Goal: Transaction & Acquisition: Purchase product/service

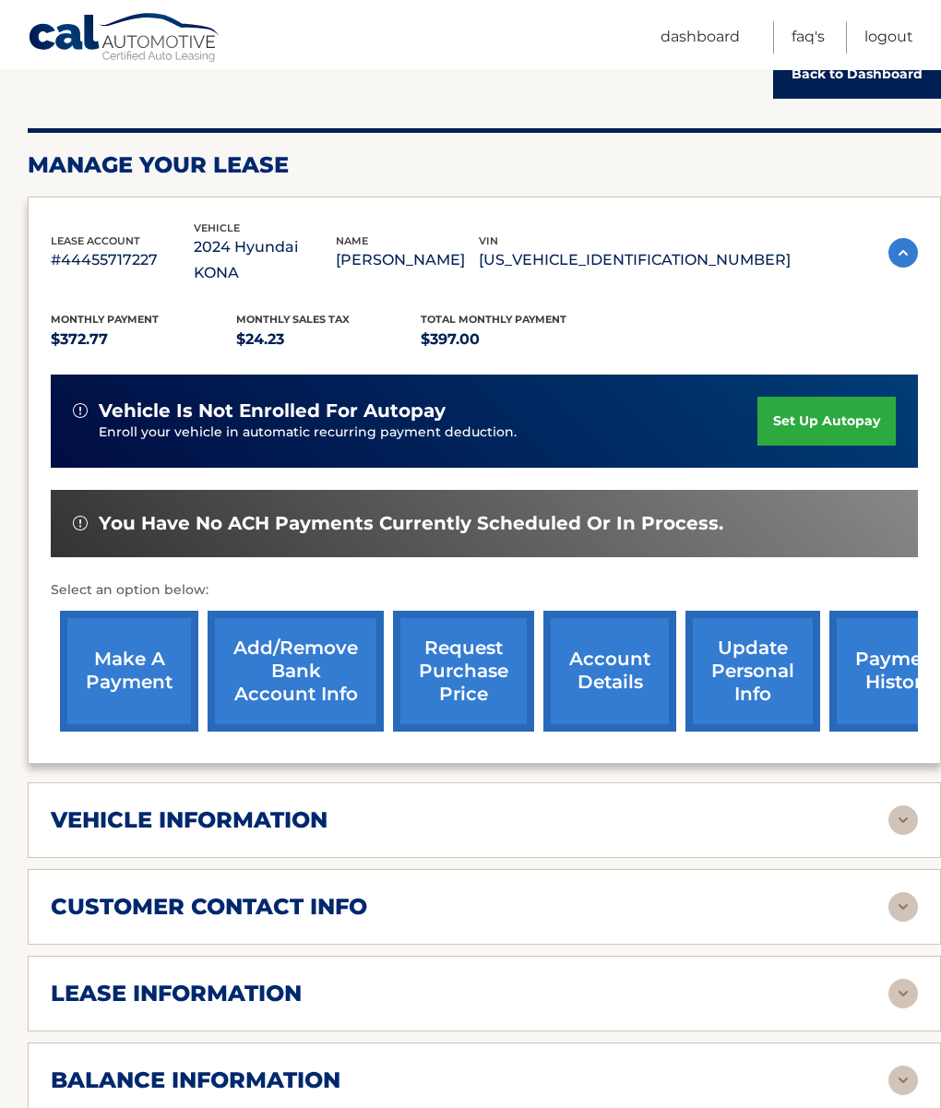
scroll to position [211, 0]
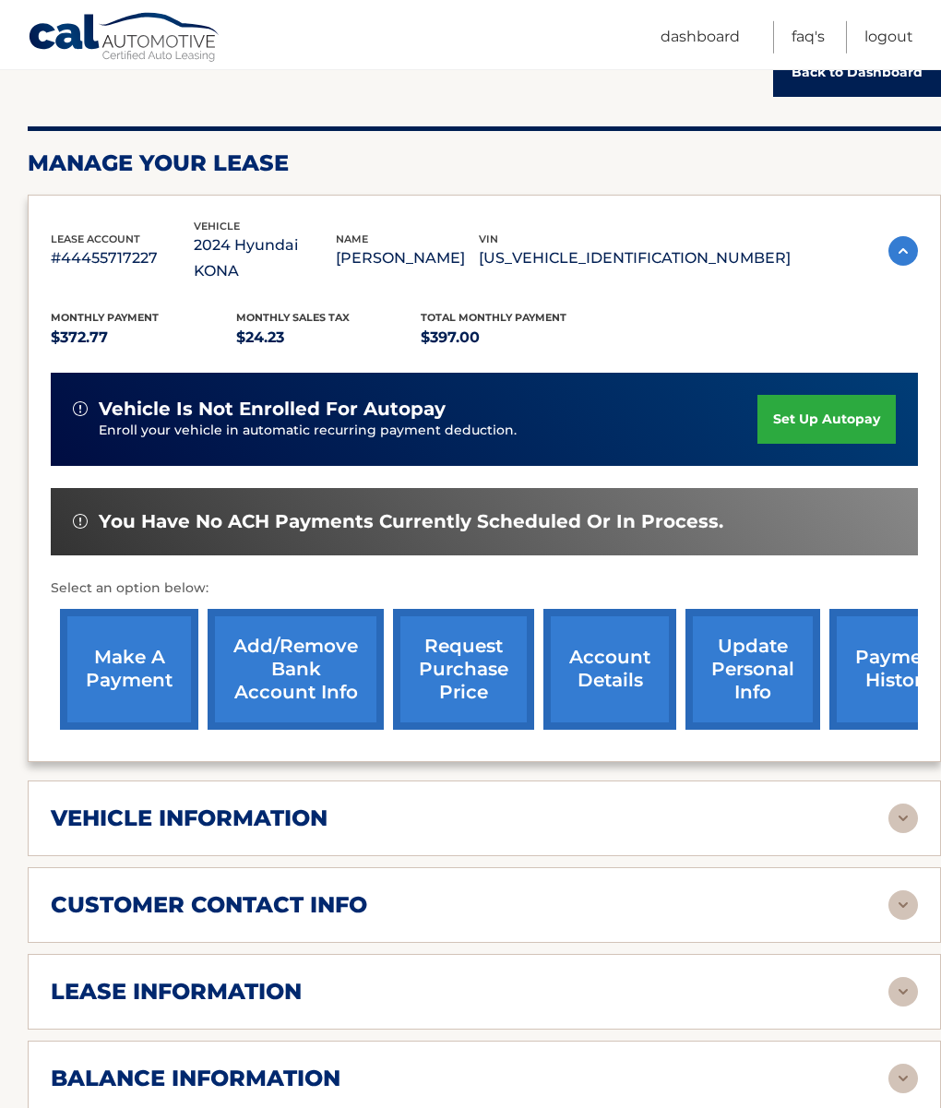
click at [126, 659] on link "make a payment" at bounding box center [129, 669] width 138 height 121
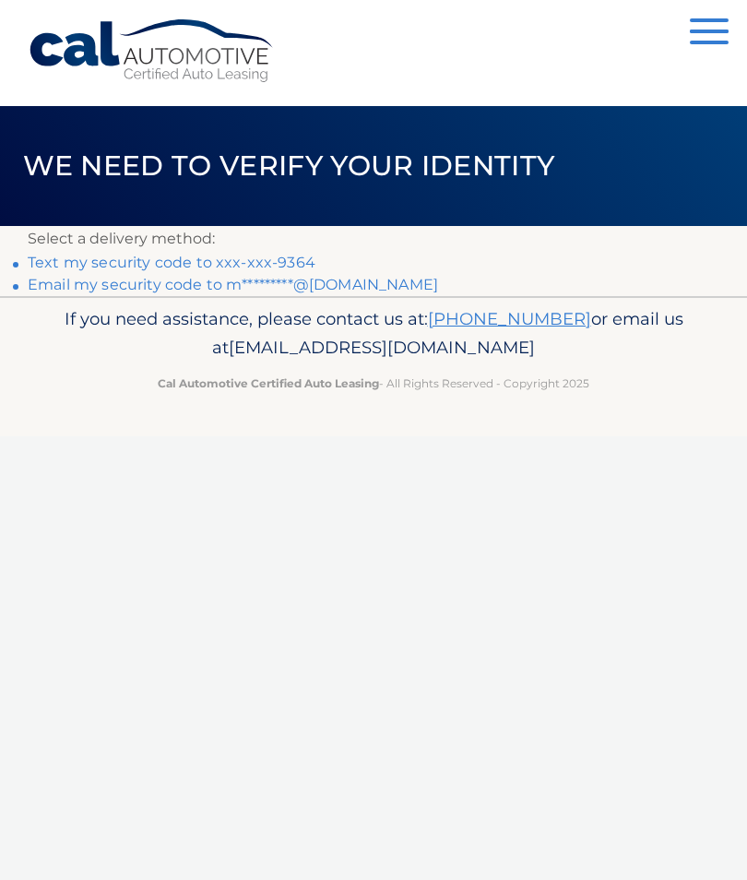
click at [216, 256] on link "Text my security code to xxx-xxx-9364" at bounding box center [172, 263] width 288 height 18
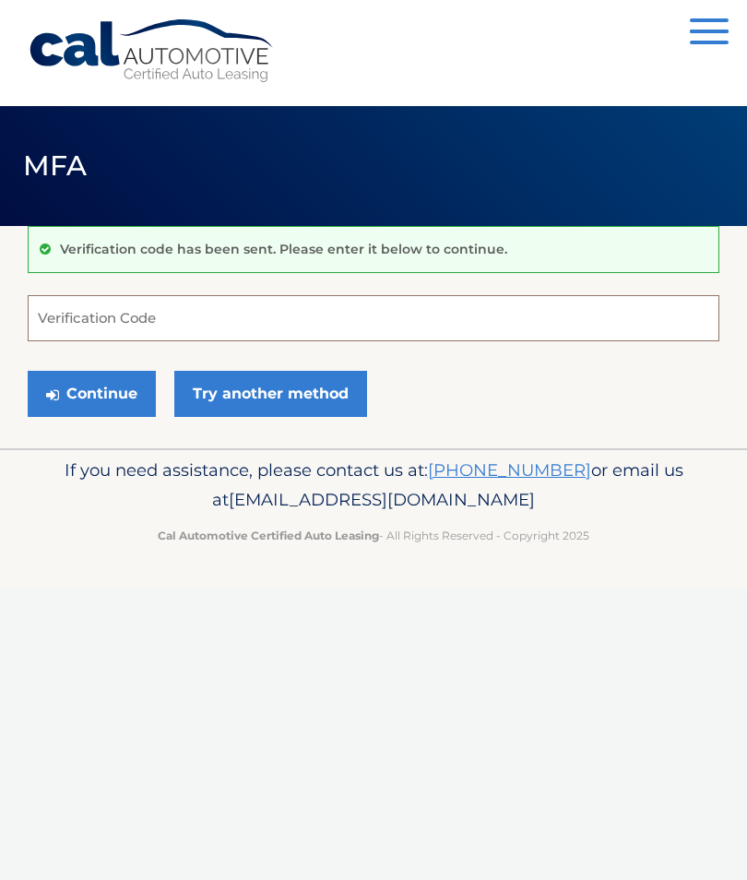
click at [220, 327] on input "Verification Code" at bounding box center [374, 318] width 692 height 46
type input "020327"
click at [95, 398] on button "Continue" at bounding box center [92, 394] width 128 height 46
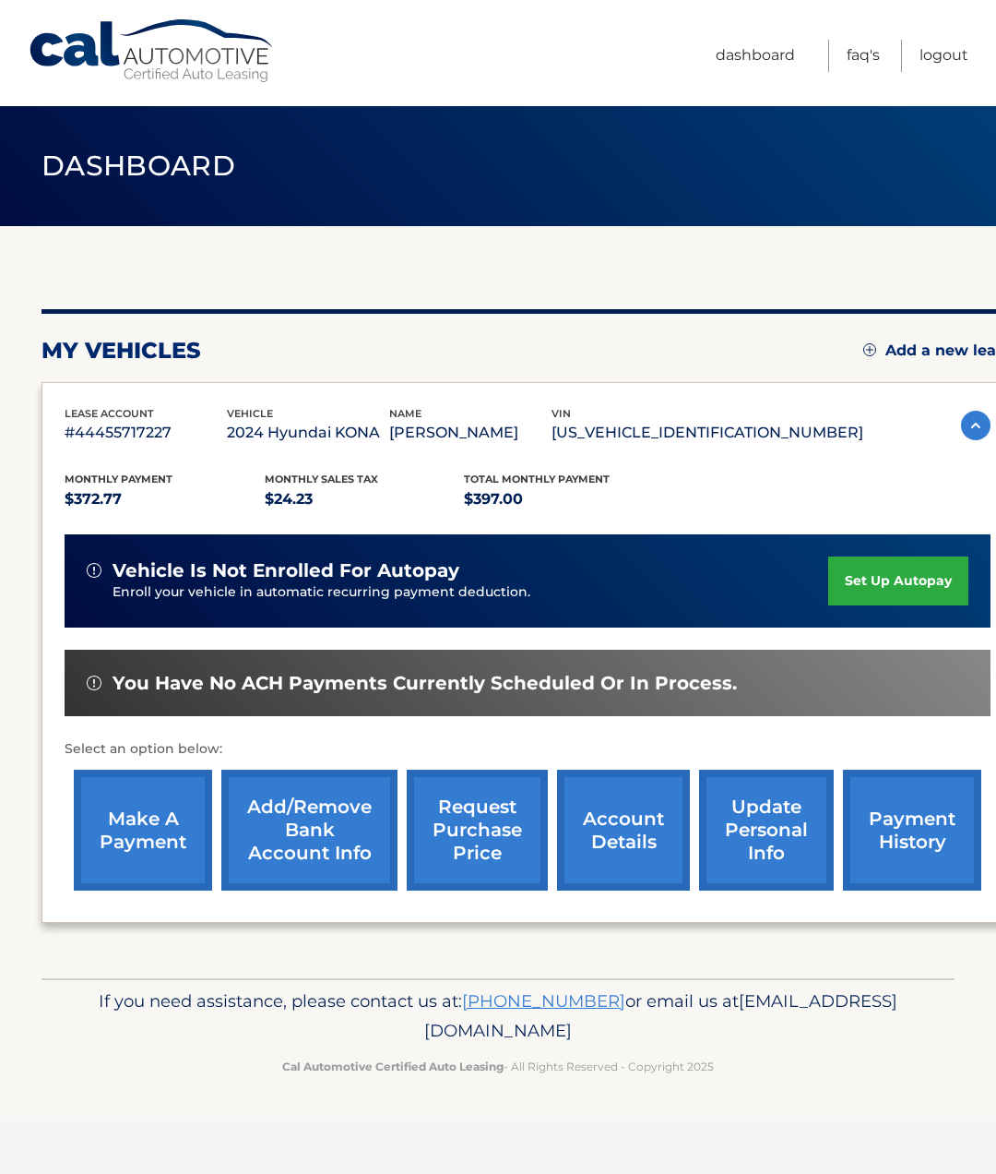
click at [139, 855] on link "make a payment" at bounding box center [143, 830] width 138 height 121
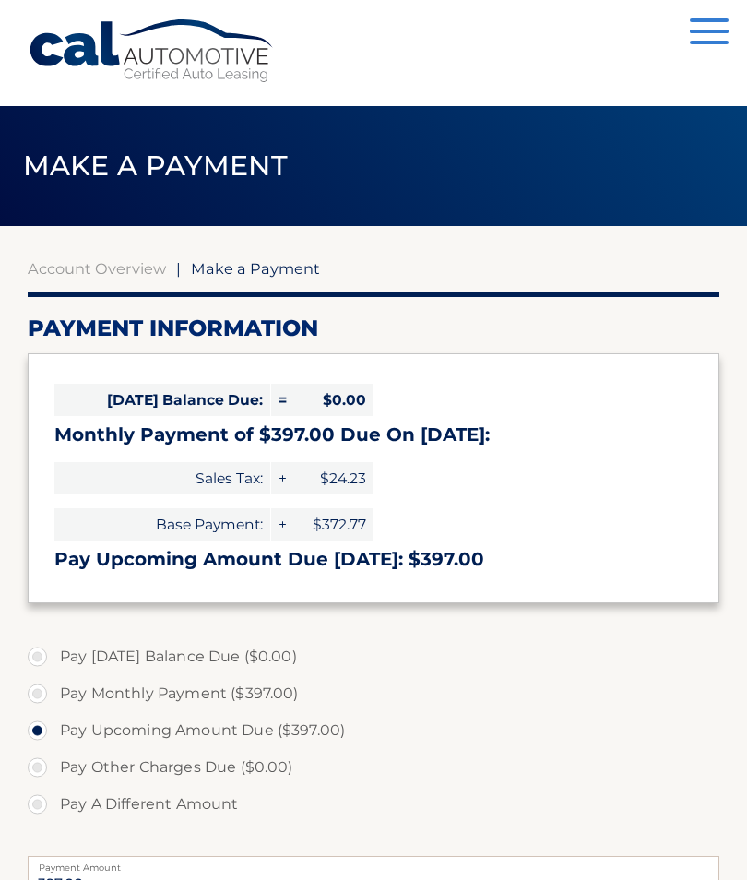
select select "MzViY2ViZGUtOWZiNS00YzAyLTgyMWItYmJkZmM2MGNkMzNl"
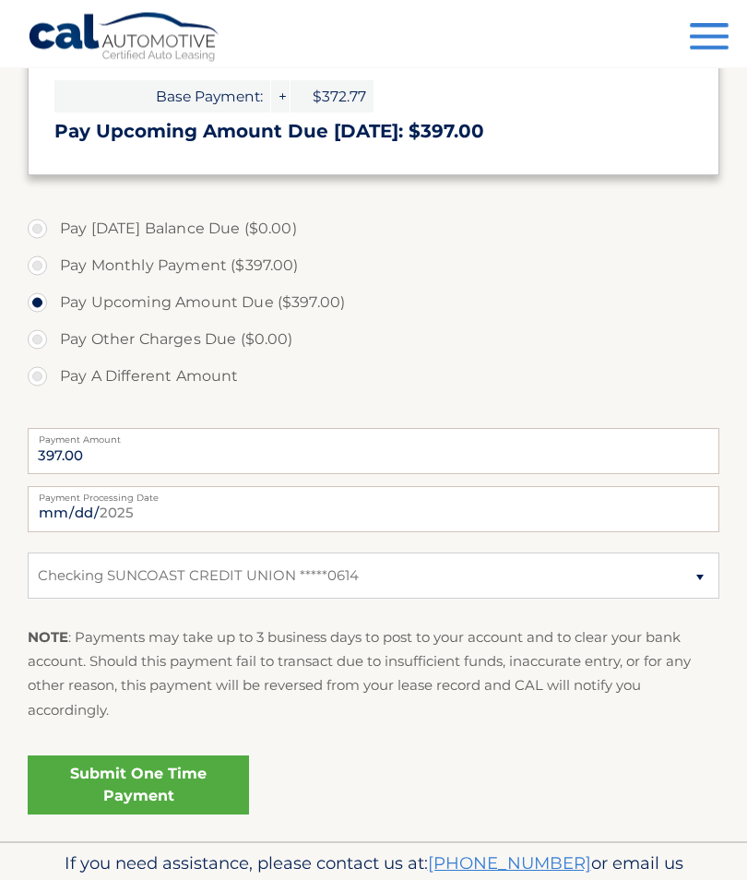
scroll to position [444, 0]
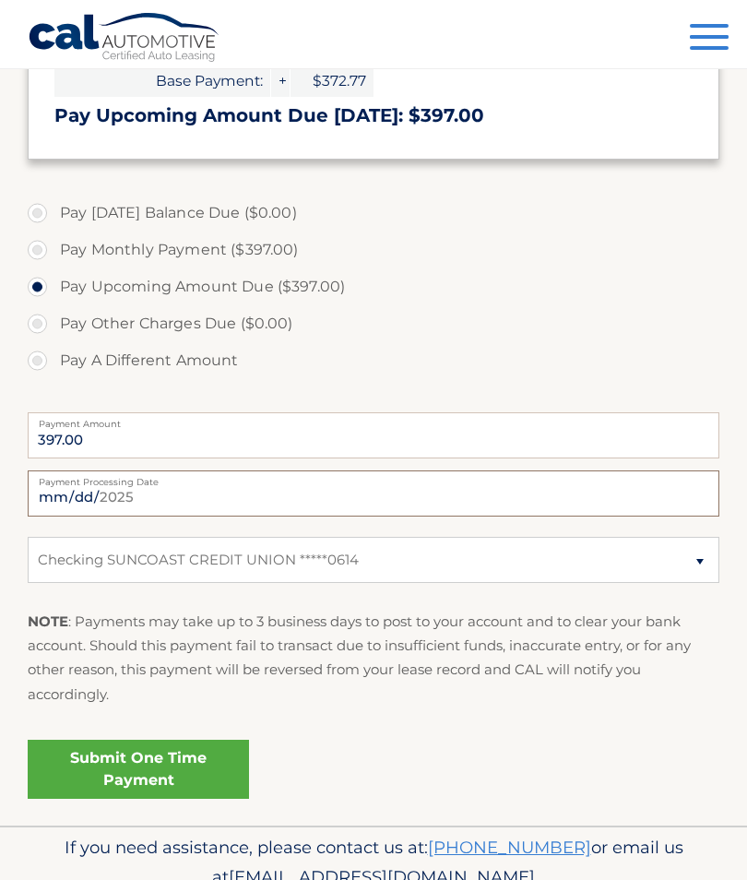
click at [381, 485] on input "[DATE]" at bounding box center [374, 494] width 692 height 46
type input "2025-09-24"
click at [155, 753] on link "Submit One Time Payment" at bounding box center [138, 769] width 221 height 59
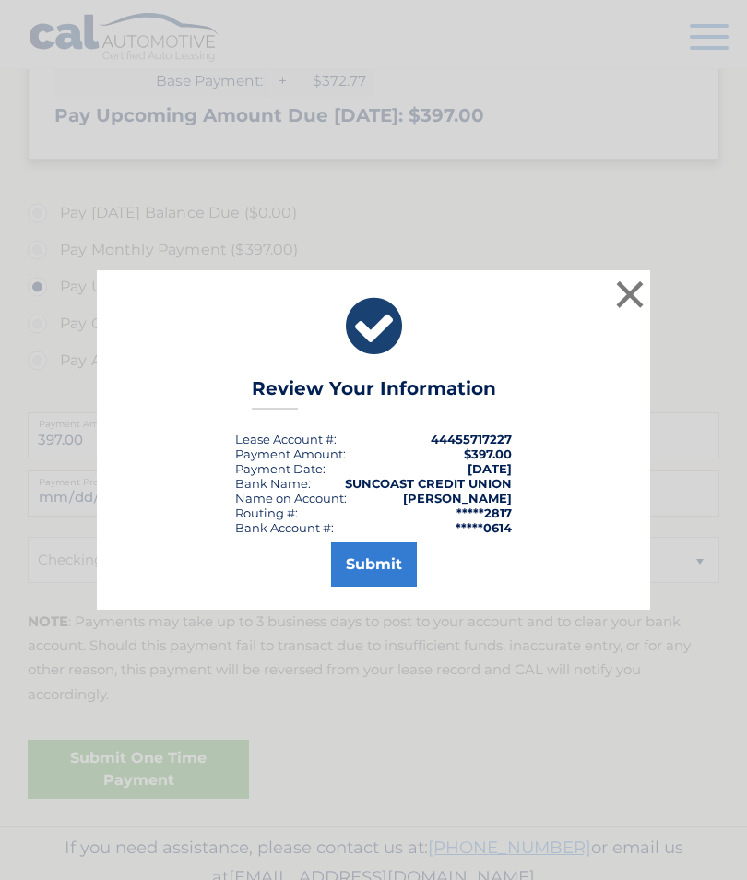
click at [374, 587] on button "Submit" at bounding box center [374, 565] width 86 height 44
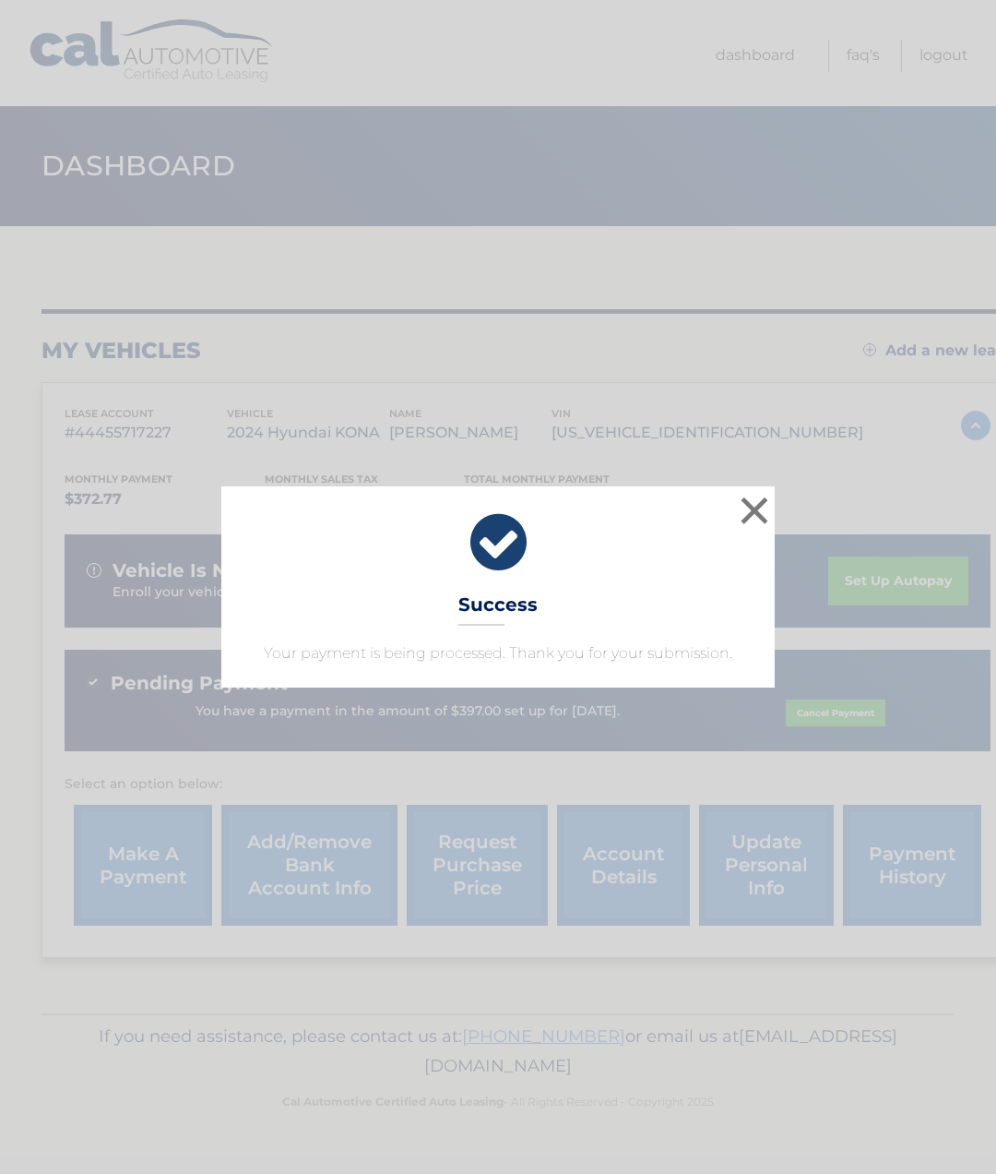
click at [751, 501] on button "×" at bounding box center [754, 510] width 37 height 37
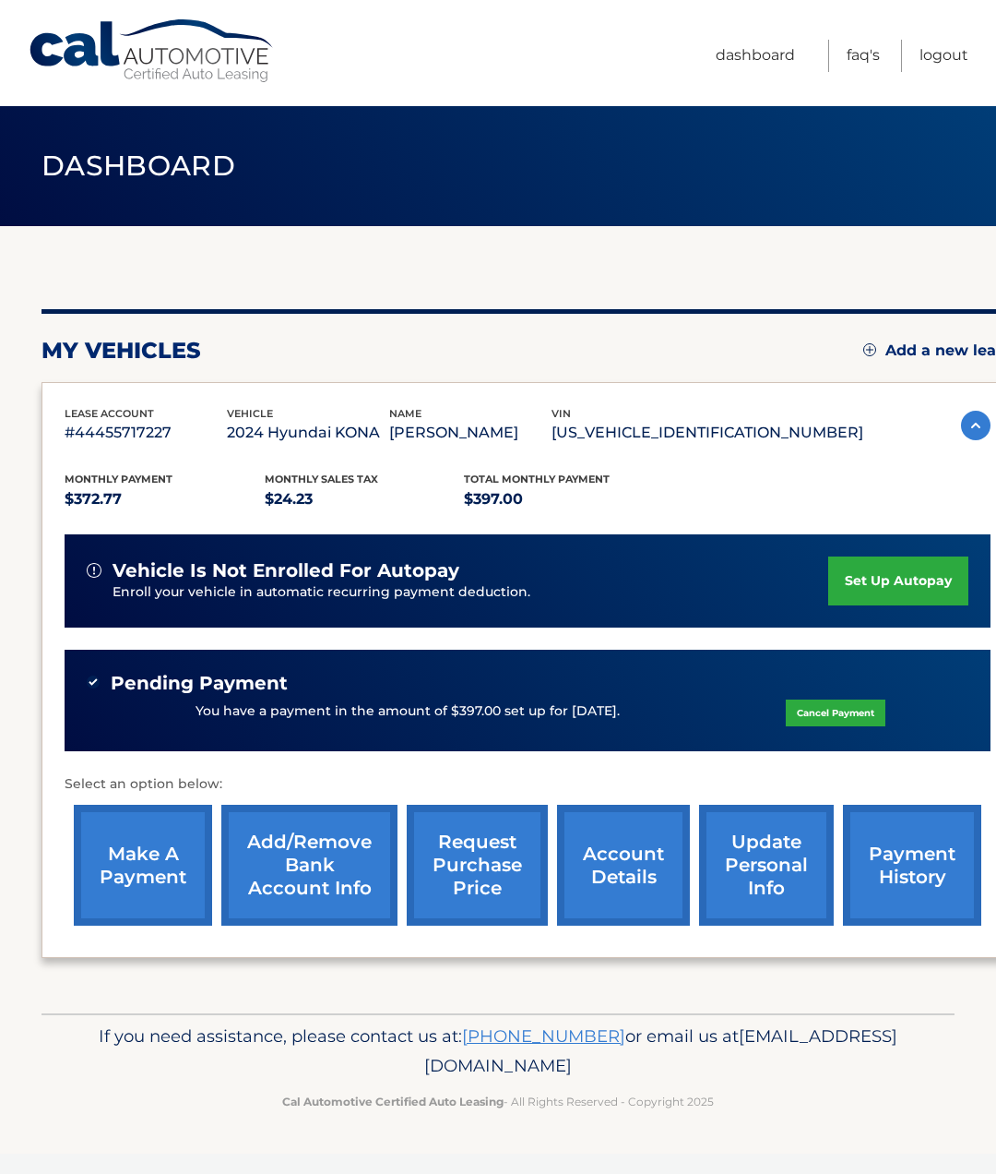
click at [909, 886] on link "payment history" at bounding box center [912, 865] width 138 height 121
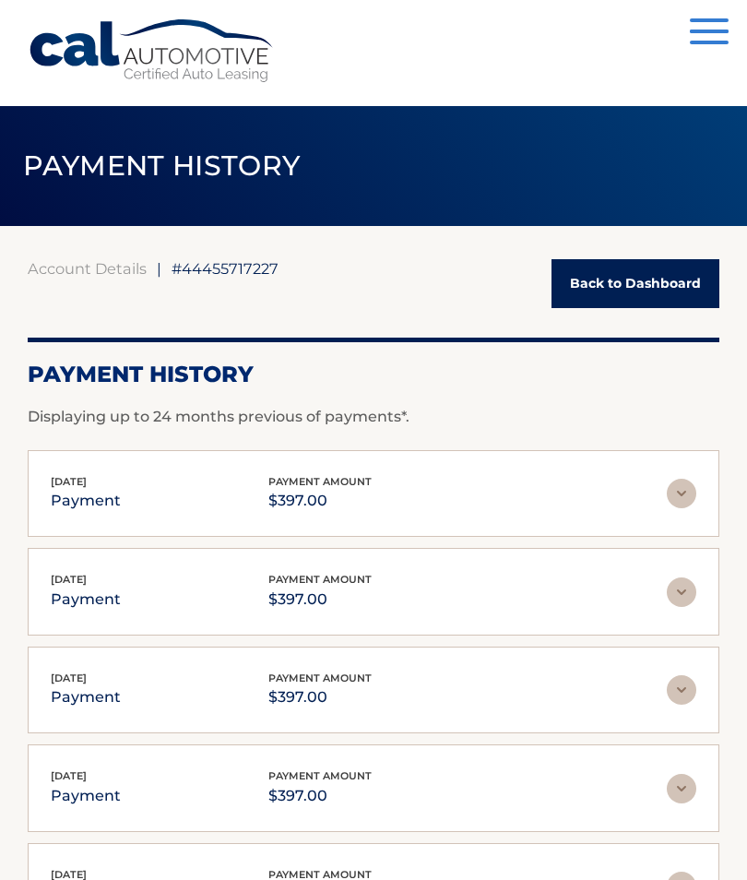
click at [628, 283] on link "Back to Dashboard" at bounding box center [636, 283] width 168 height 49
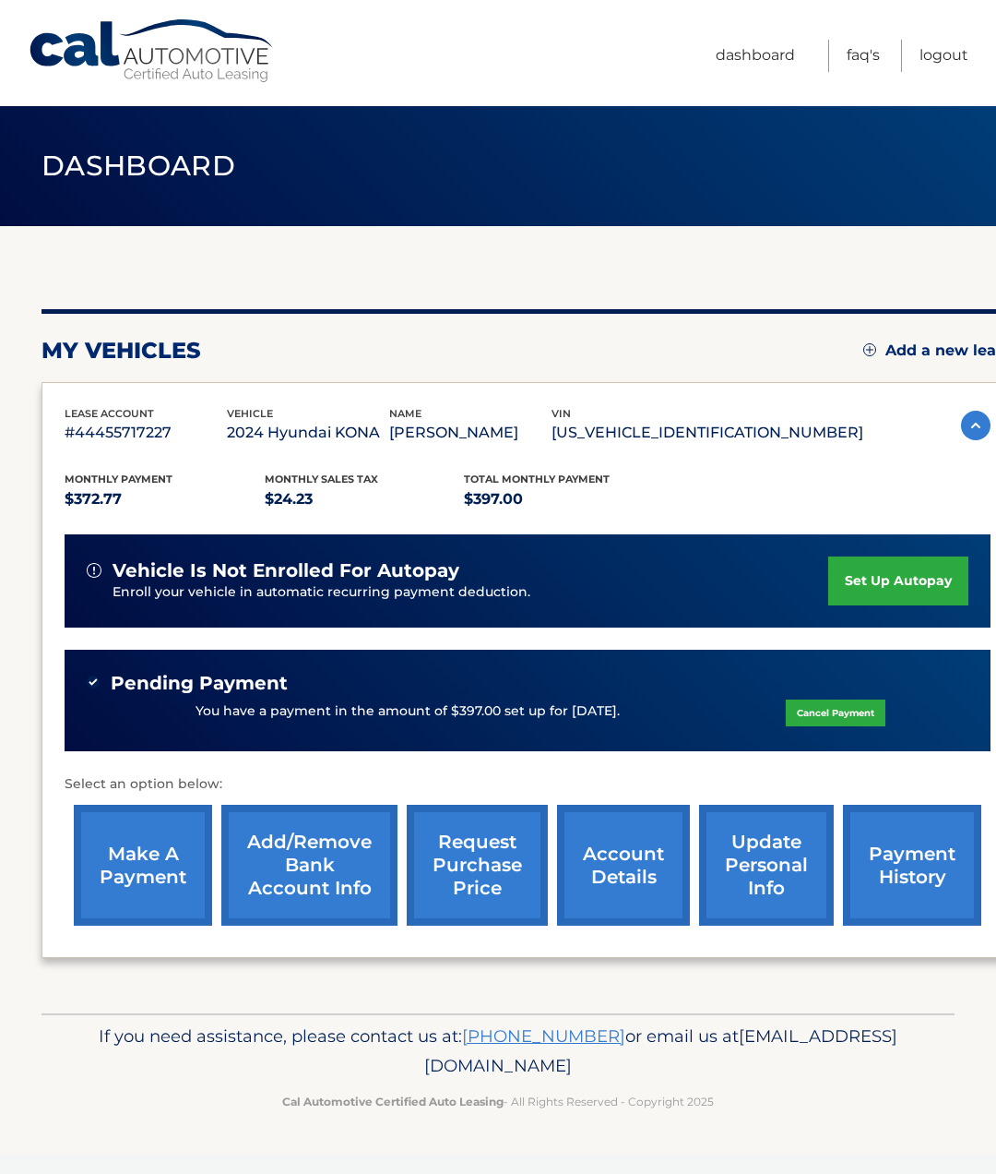
click at [769, 43] on link "Dashboard" at bounding box center [755, 56] width 79 height 32
click at [617, 892] on link "account details" at bounding box center [623, 865] width 133 height 121
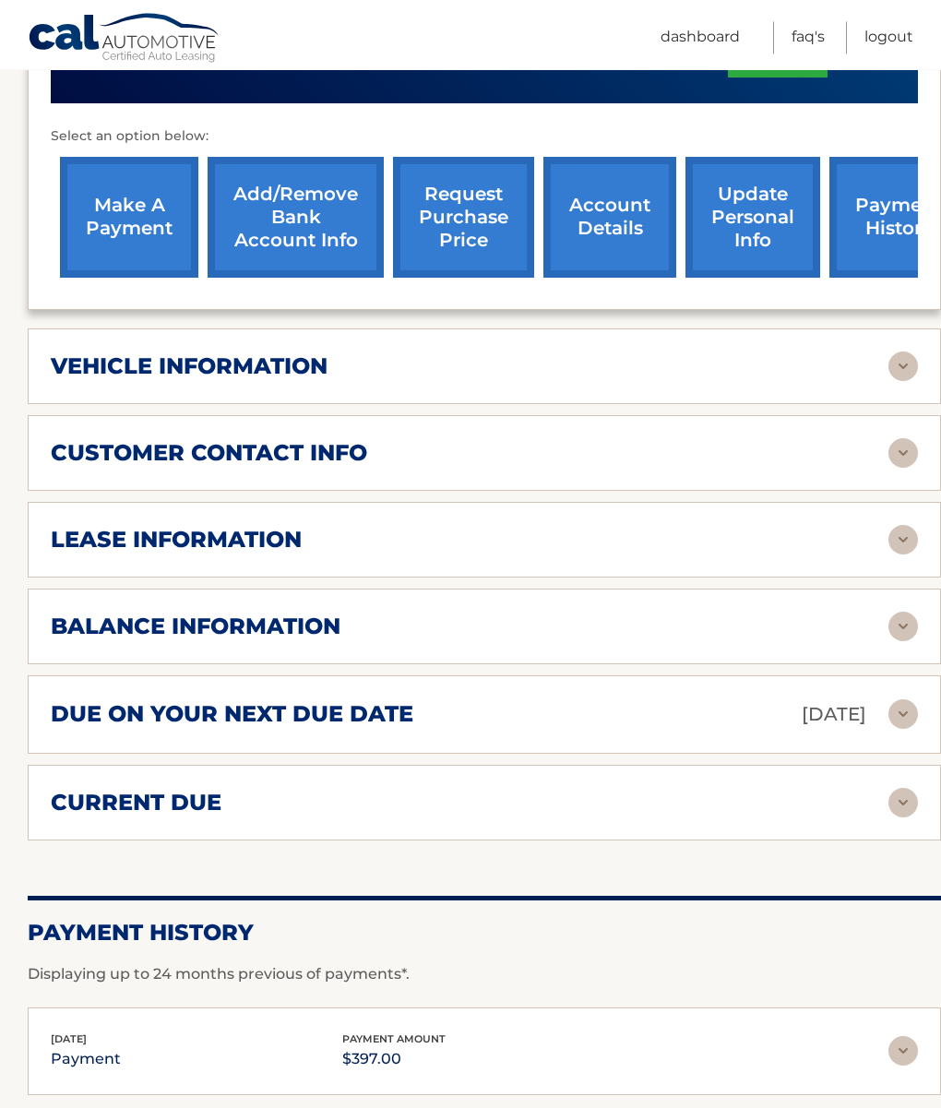
scroll to position [745, 0]
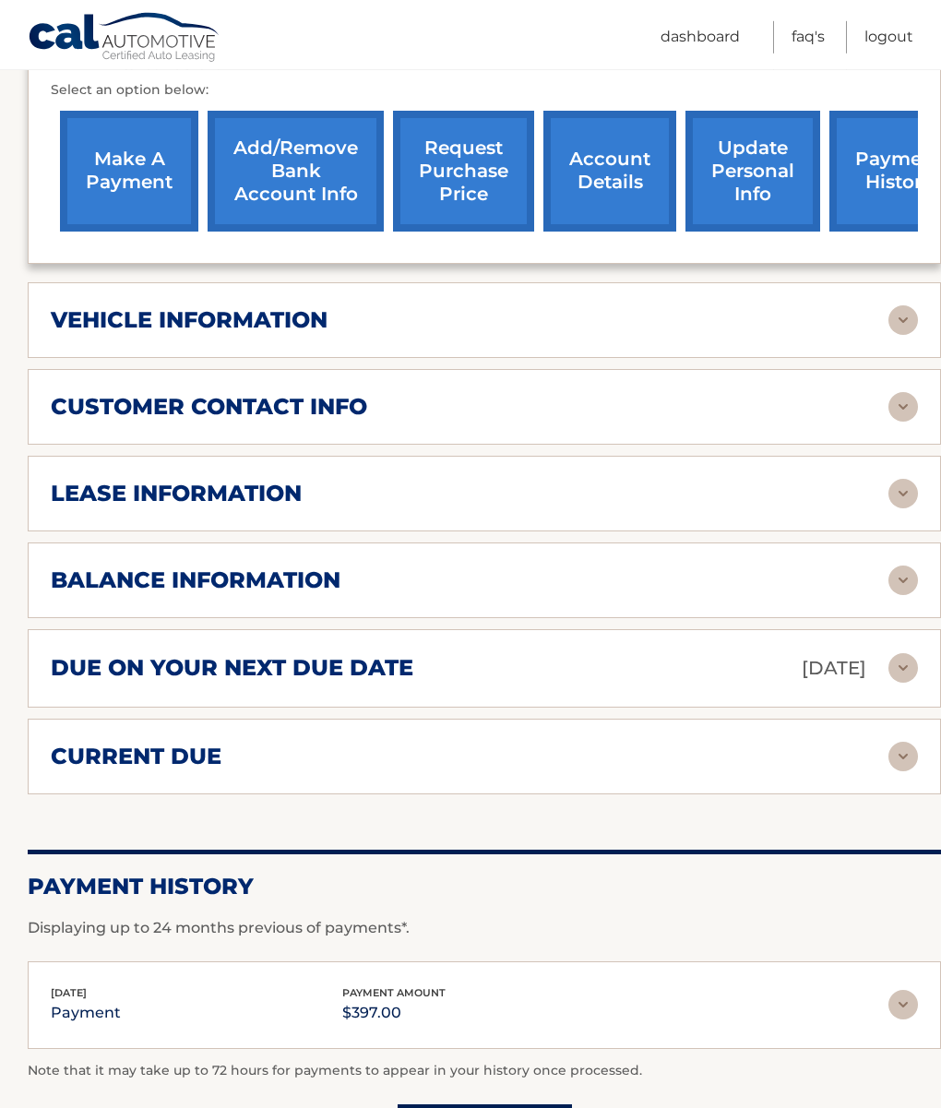
click at [892, 321] on img at bounding box center [904, 320] width 30 height 30
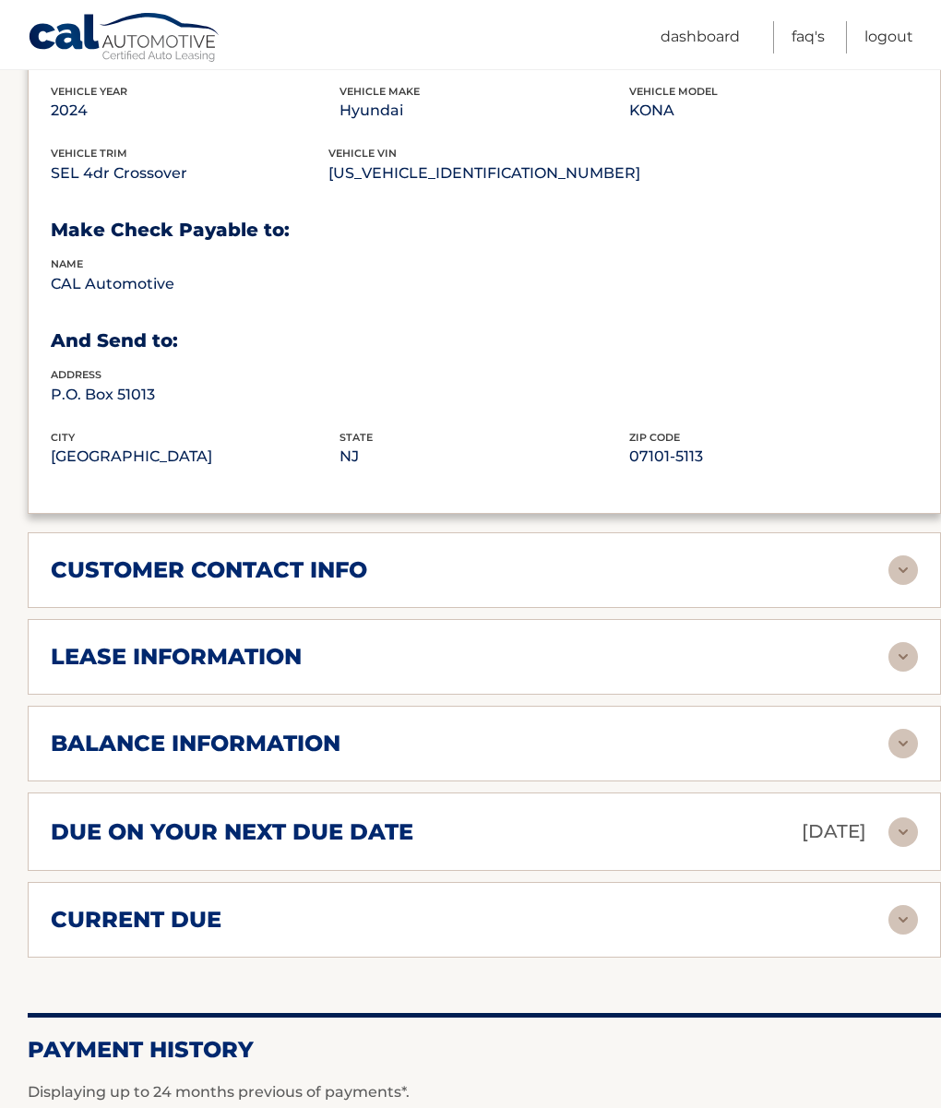
click at [909, 555] on img at bounding box center [904, 570] width 30 height 30
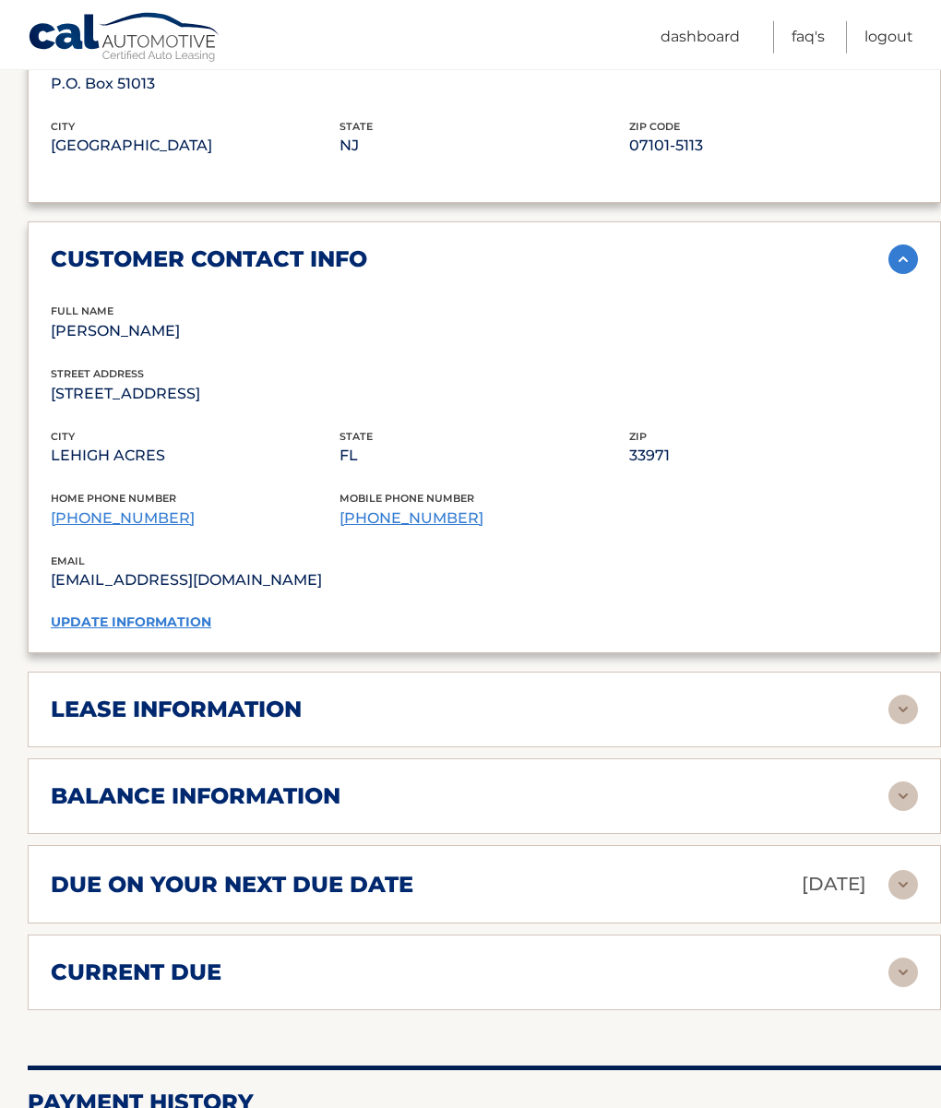
click at [907, 703] on img at bounding box center [904, 710] width 30 height 30
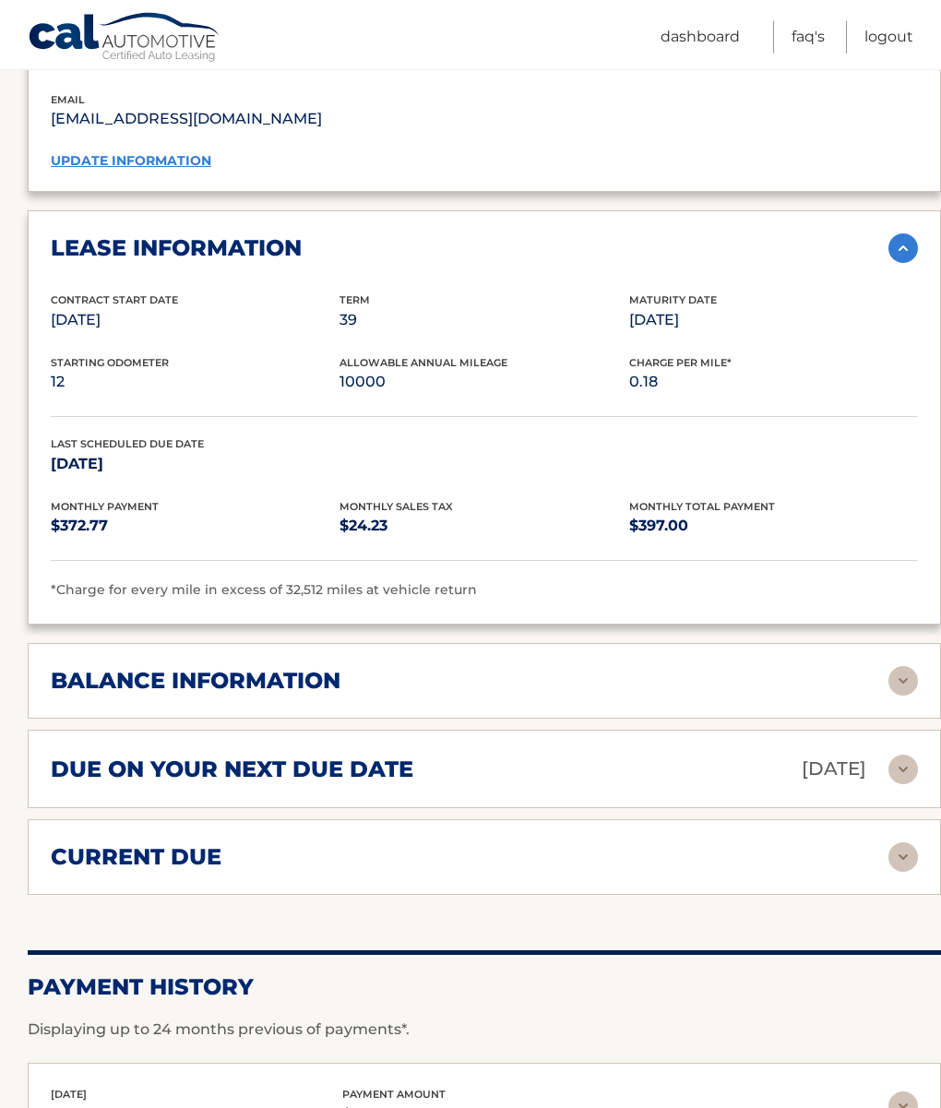
scroll to position [1808, 0]
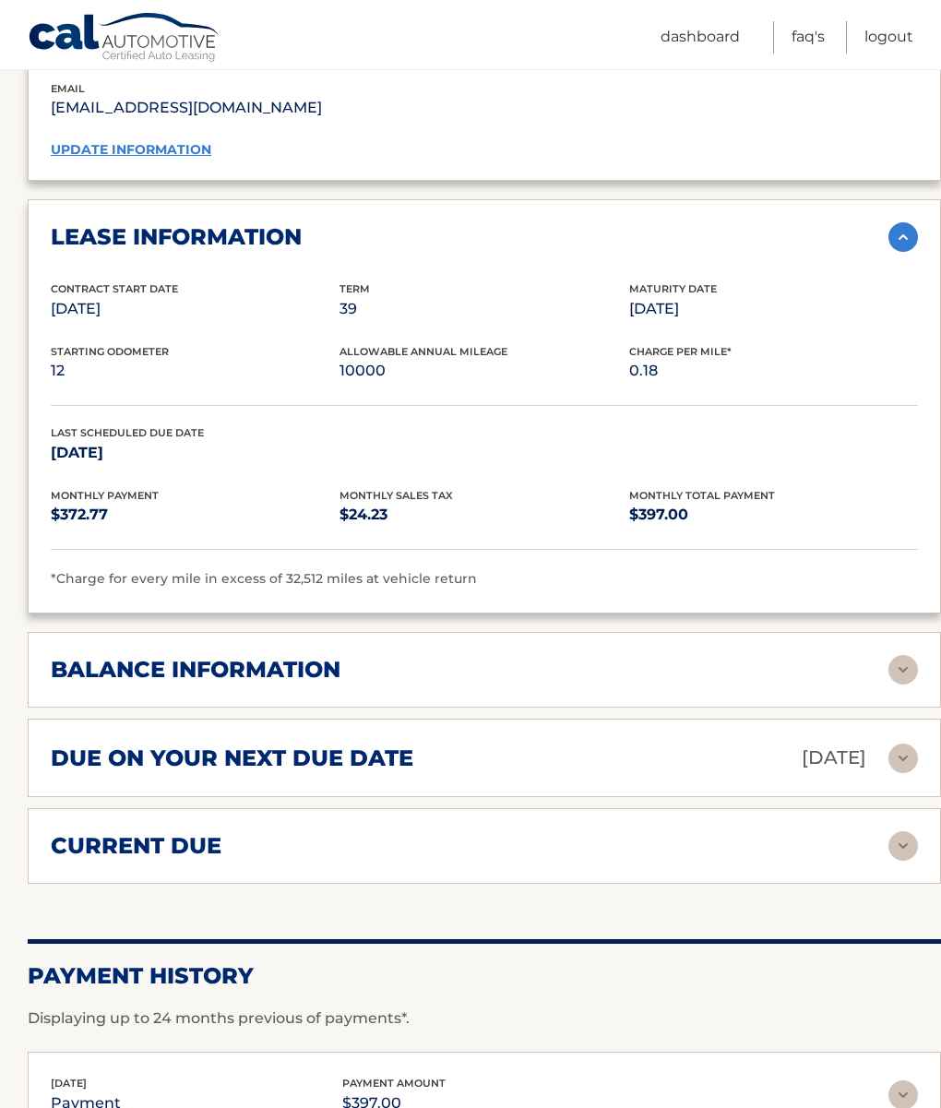
click at [891, 673] on img at bounding box center [904, 670] width 30 height 30
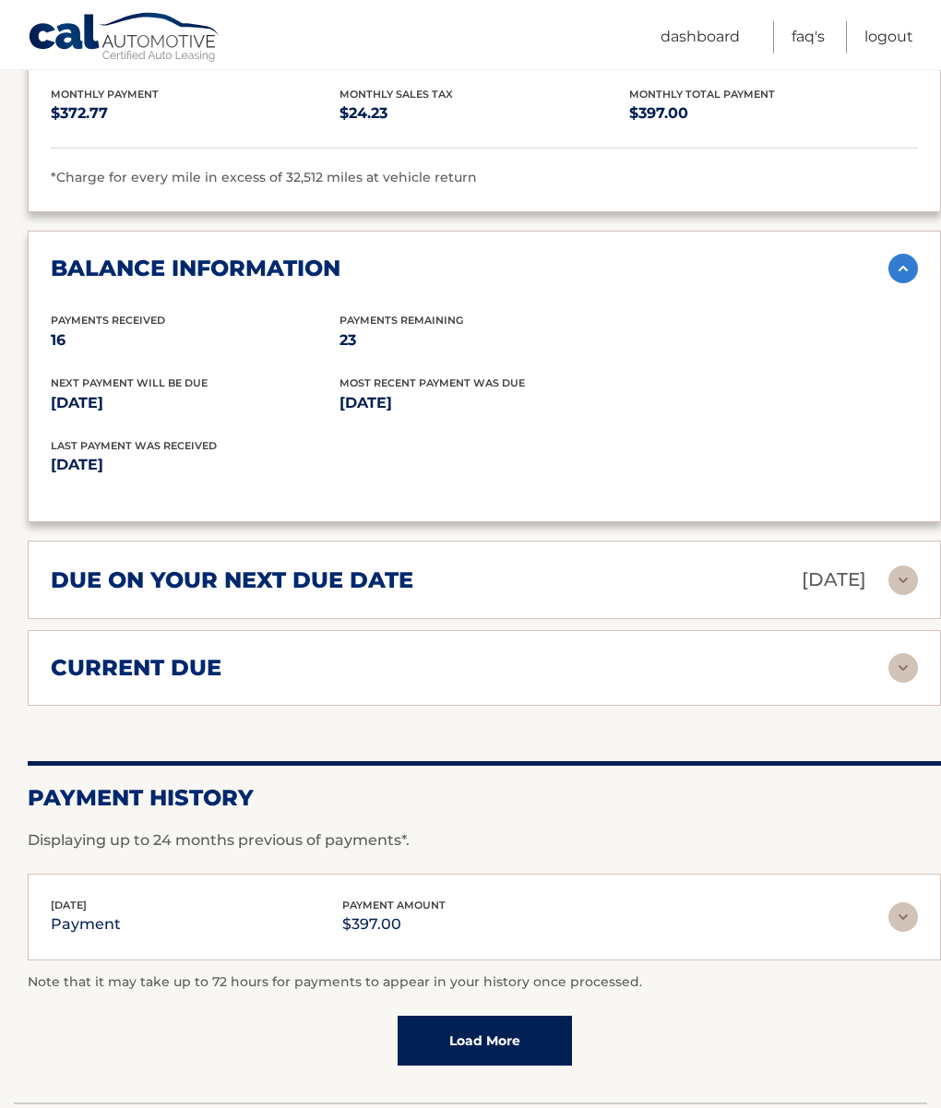
scroll to position [2226, 0]
